Goal: Information Seeking & Learning: Find specific fact

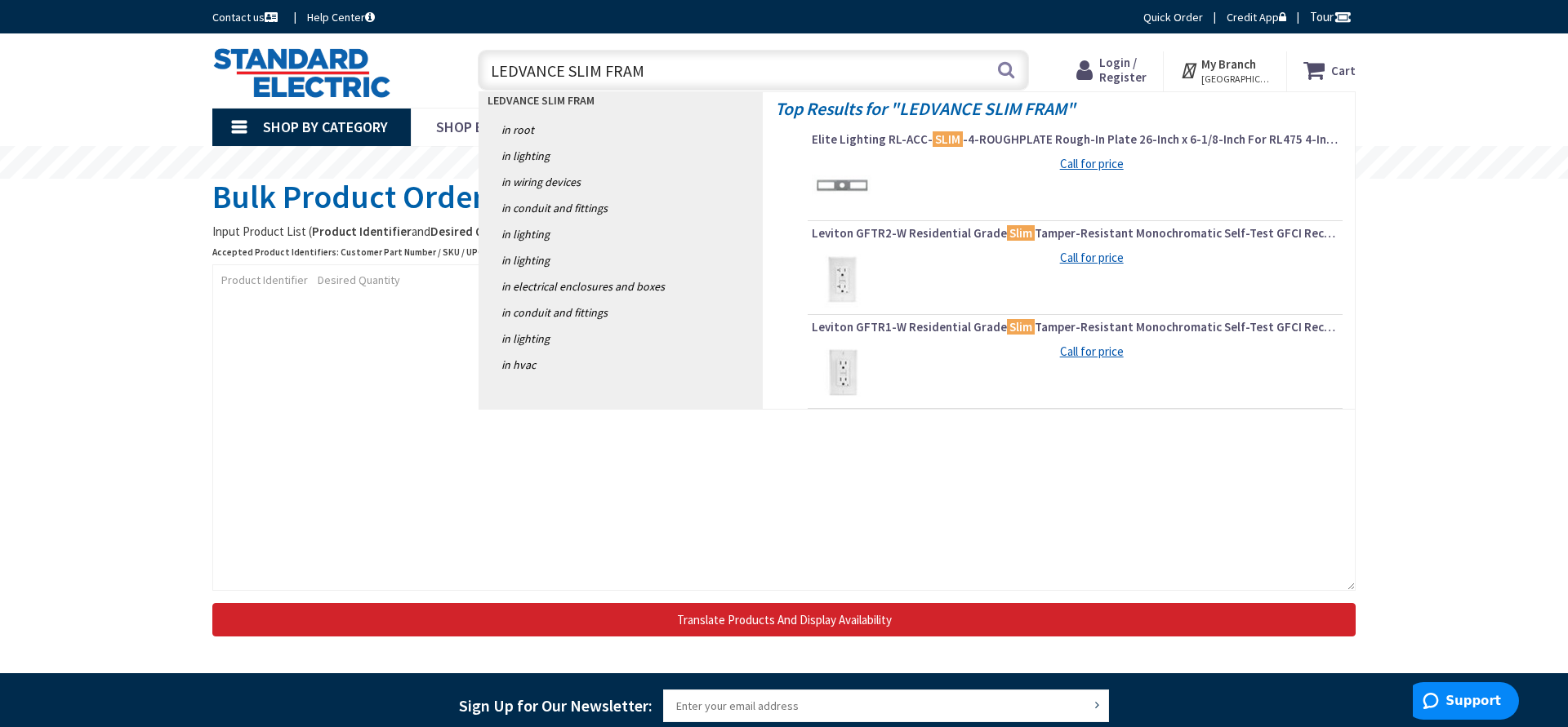
type input "LEDVANCE SLIM FRAME"
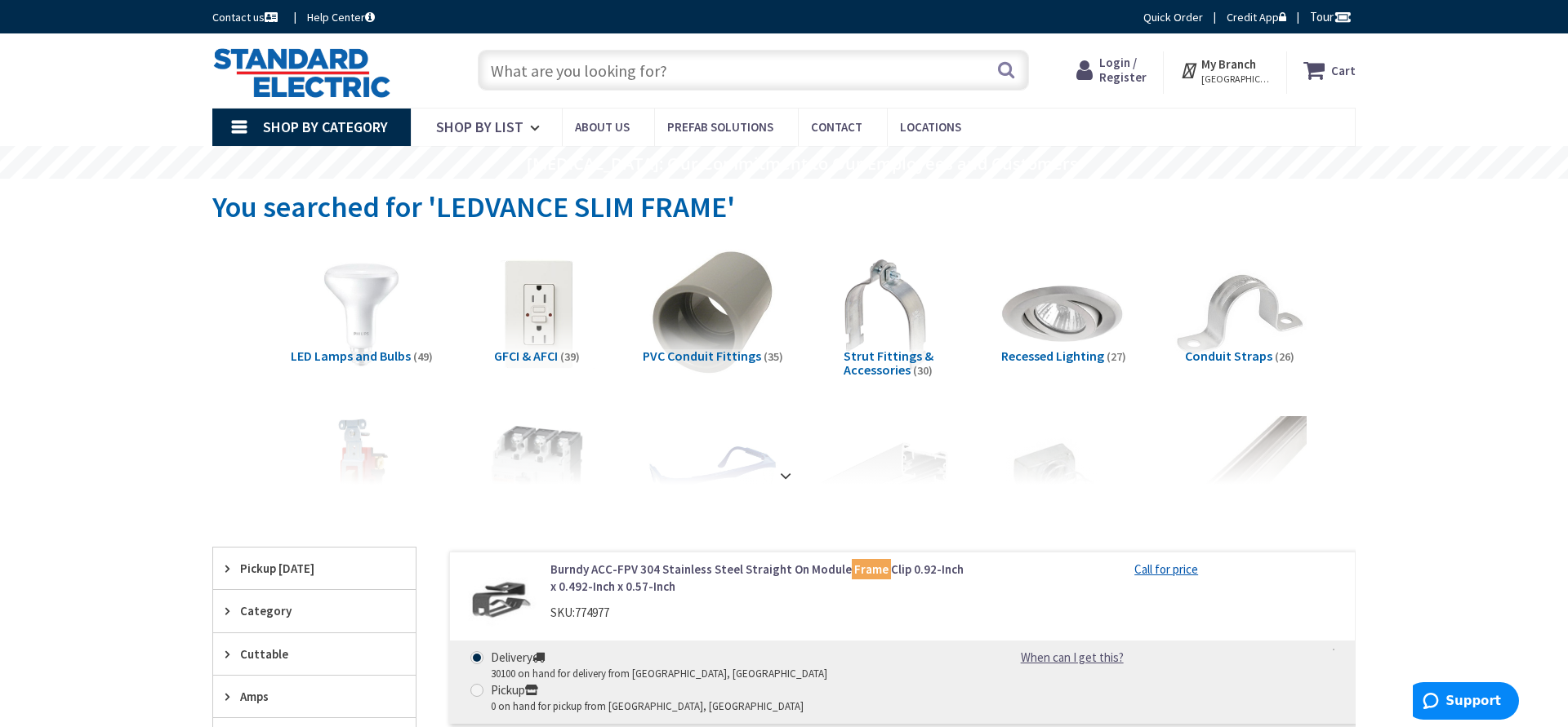
click at [641, 73] on input "text" at bounding box center [754, 69] width 552 height 40
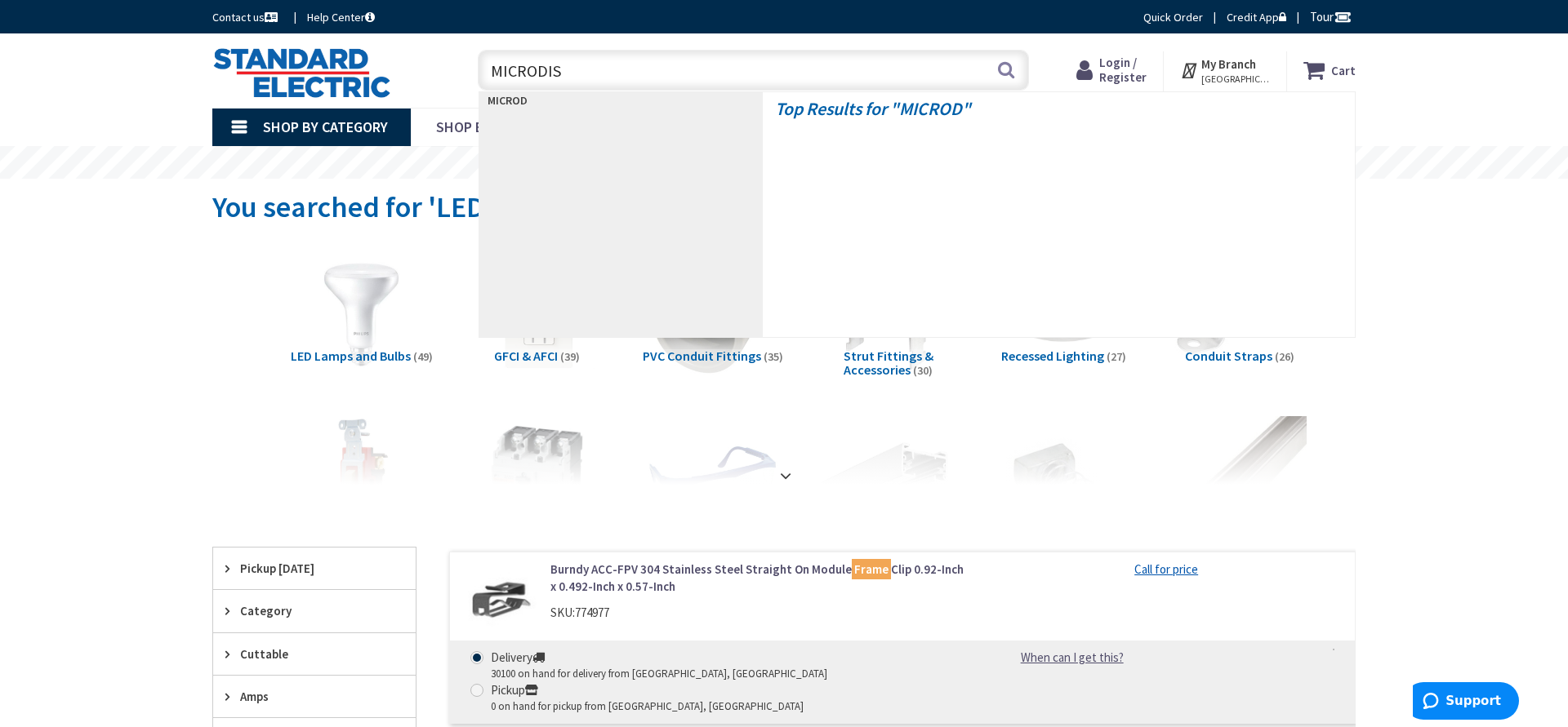
type input "MICRODISK"
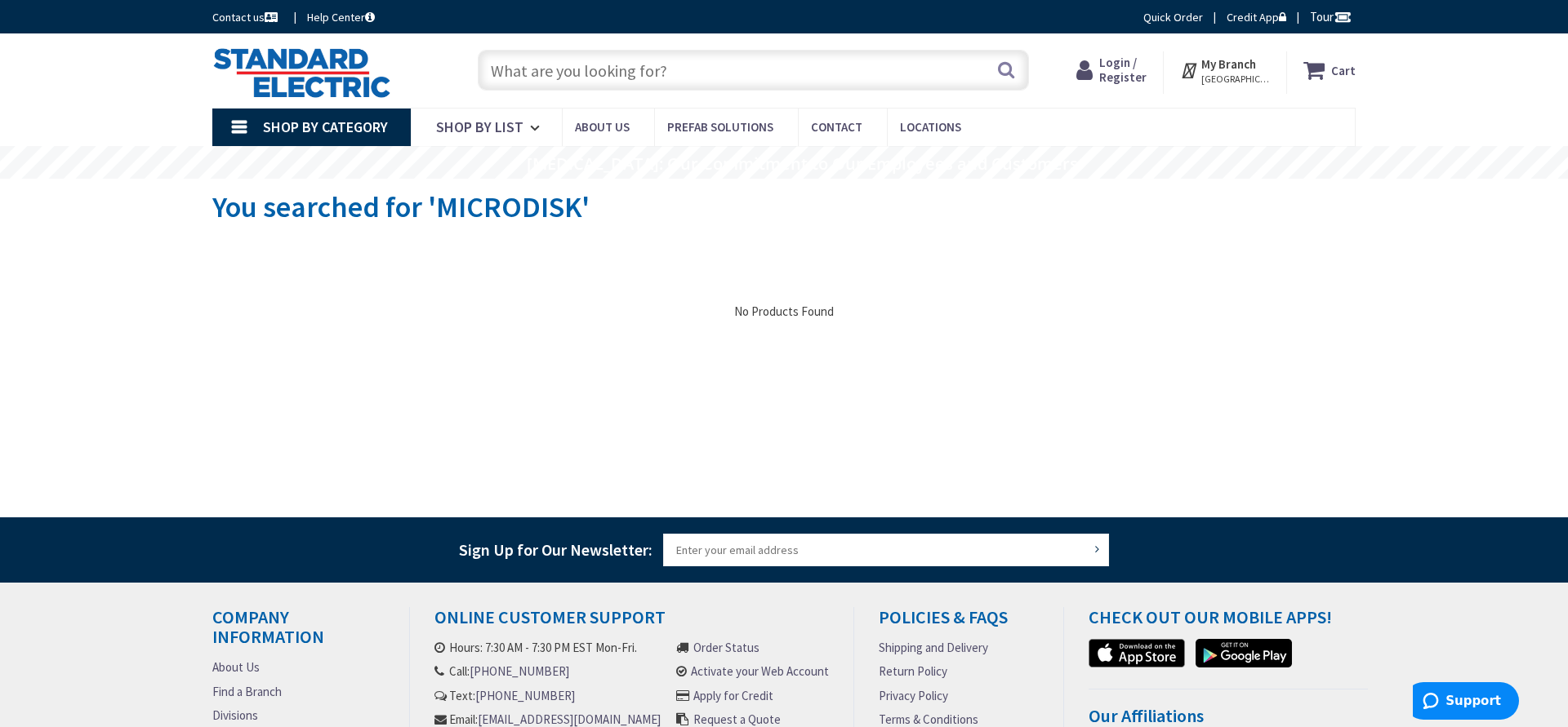
click at [662, 73] on input "text" at bounding box center [754, 69] width 552 height 40
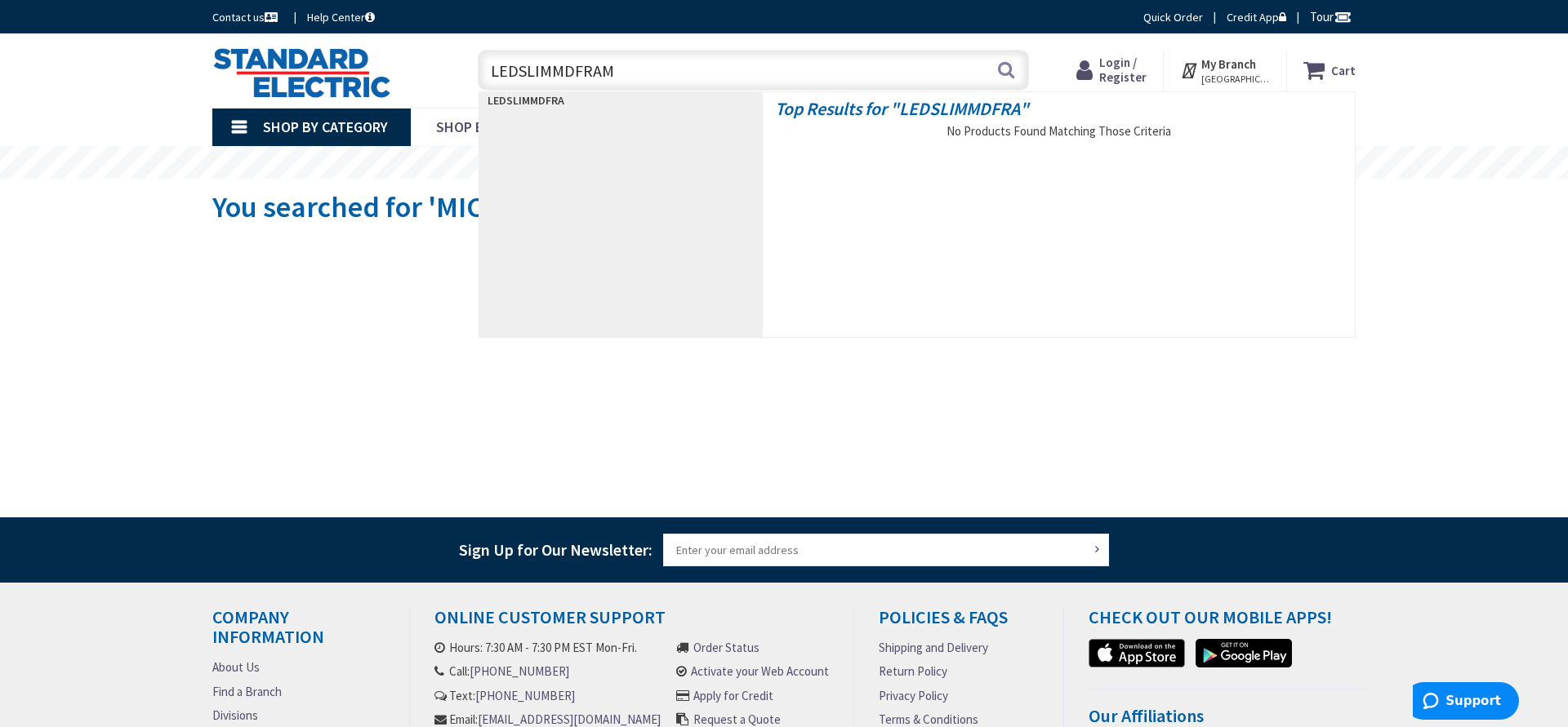
type input "LEDSLIMMDFRAME"
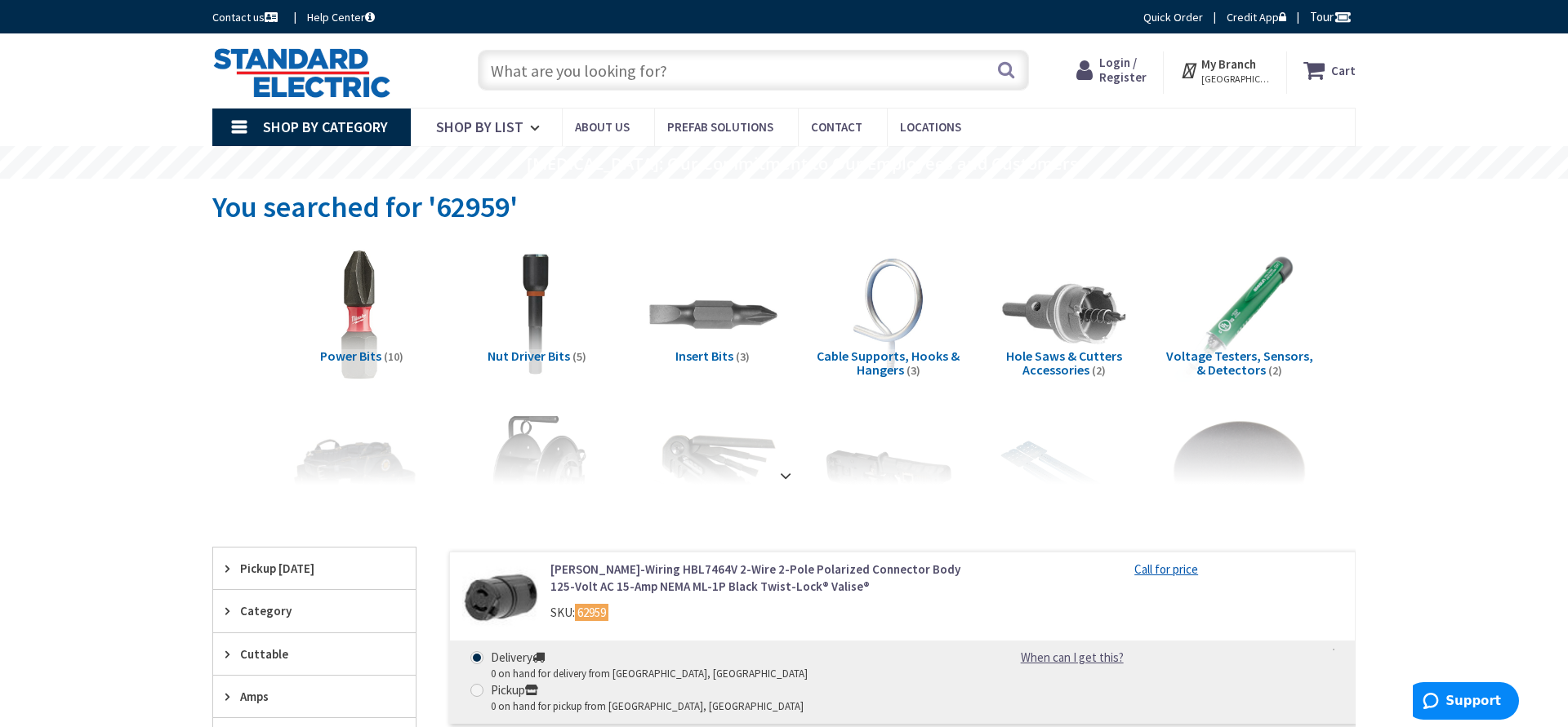
click at [649, 68] on input "text" at bounding box center [754, 69] width 552 height 40
paste input "1388879"
type input "1388879"
